Goal: Task Accomplishment & Management: Use online tool/utility

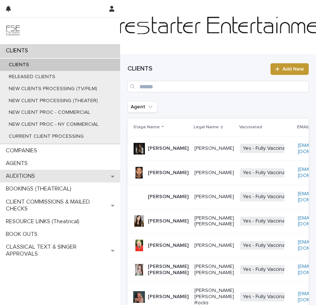
click at [44, 174] on div "AUDITIONS" at bounding box center [60, 176] width 120 height 13
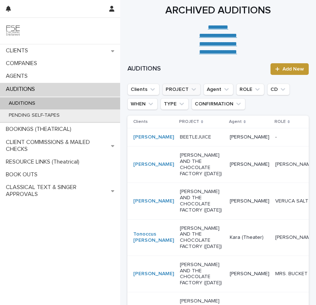
click at [172, 88] on button "PROJECT" at bounding box center [181, 90] width 38 height 12
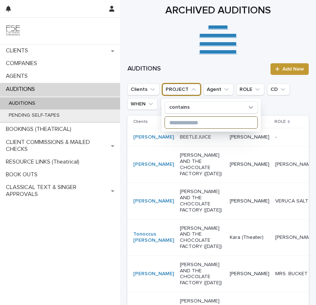
click at [179, 119] on input at bounding box center [211, 123] width 92 height 12
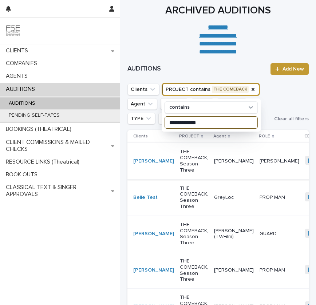
type input "**********"
click at [182, 171] on p "THE COMEBACK, Season Three" at bounding box center [194, 161] width 28 height 24
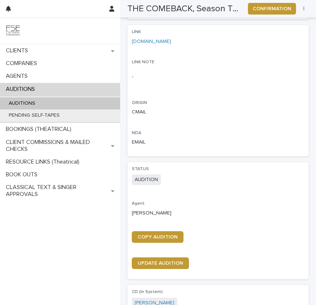
scroll to position [304, 0]
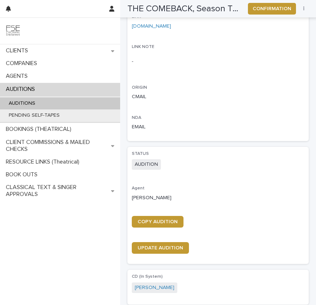
click at [157, 215] on div "STATUS AUDITION Agent [PERSON_NAME] COPY AUDITION UPDATE AUDITION" at bounding box center [218, 205] width 172 height 108
click at [157, 219] on link "COPY AUDITION" at bounding box center [158, 222] width 52 height 12
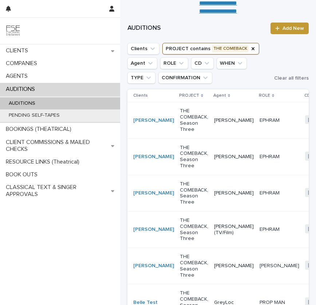
scroll to position [42, 0]
